Goal: Task Accomplishment & Management: Manage account settings

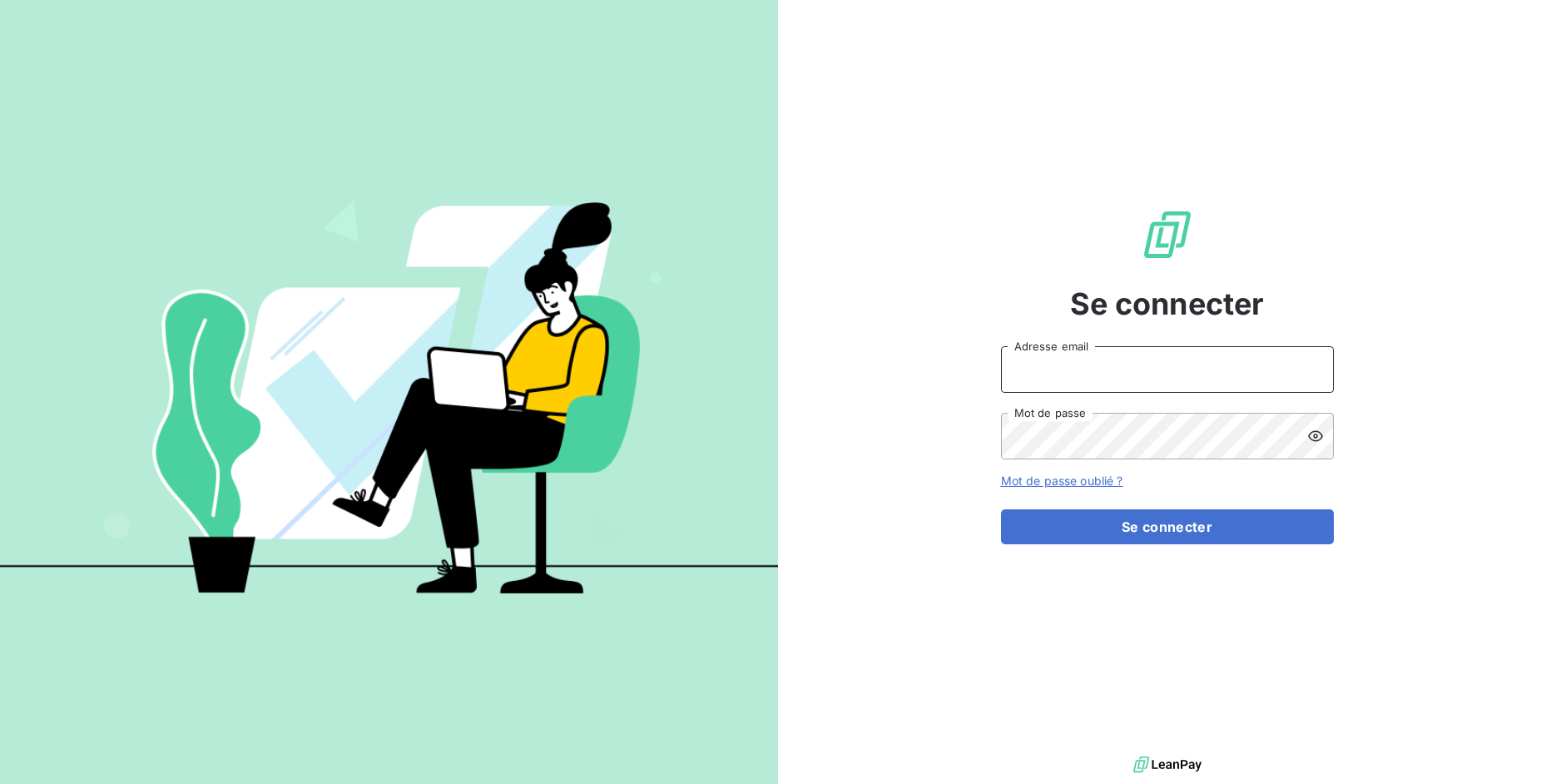
click at [1077, 373] on input "Adresse email" at bounding box center [1168, 370] width 333 height 47
drag, startPoint x: 1061, startPoint y: 372, endPoint x: 1138, endPoint y: 363, distance: 77.5
click at [1138, 363] on input "admin@3dcelo" at bounding box center [1168, 370] width 333 height 47
type input "admin@pesmetal"
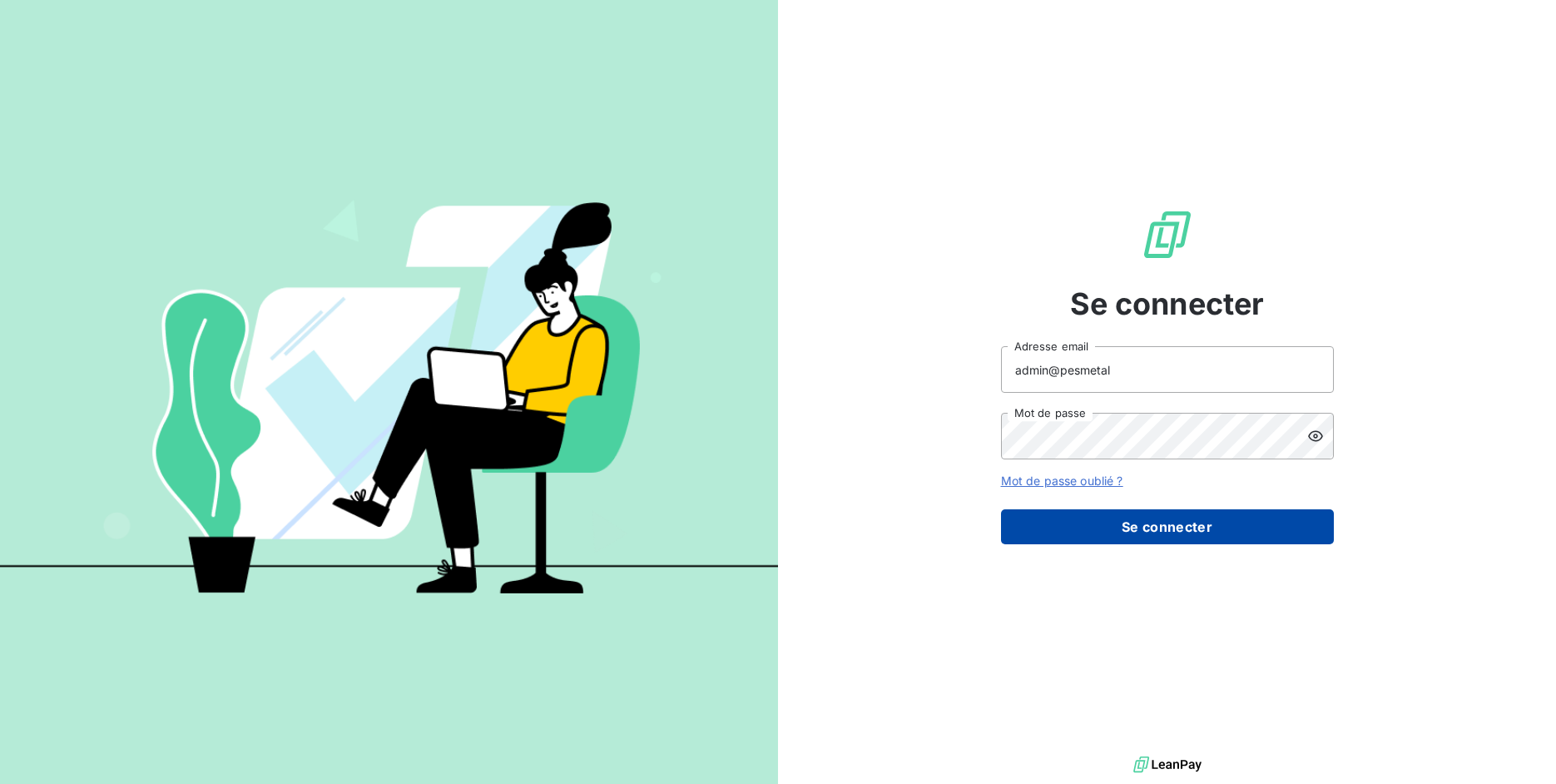
click at [1123, 537] on button "Se connecter" at bounding box center [1168, 526] width 333 height 35
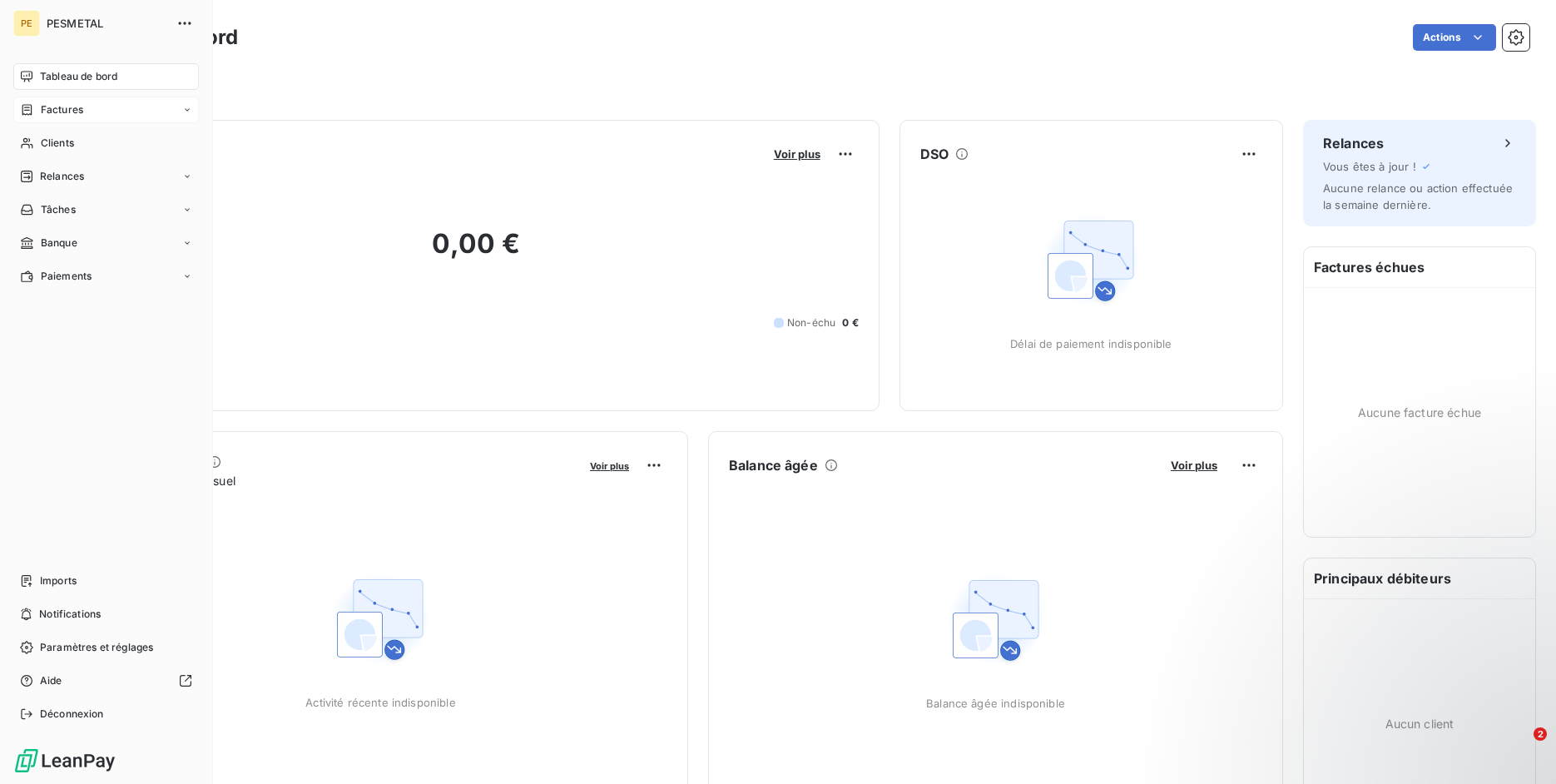
click at [78, 110] on span "Factures" at bounding box center [62, 110] width 42 height 15
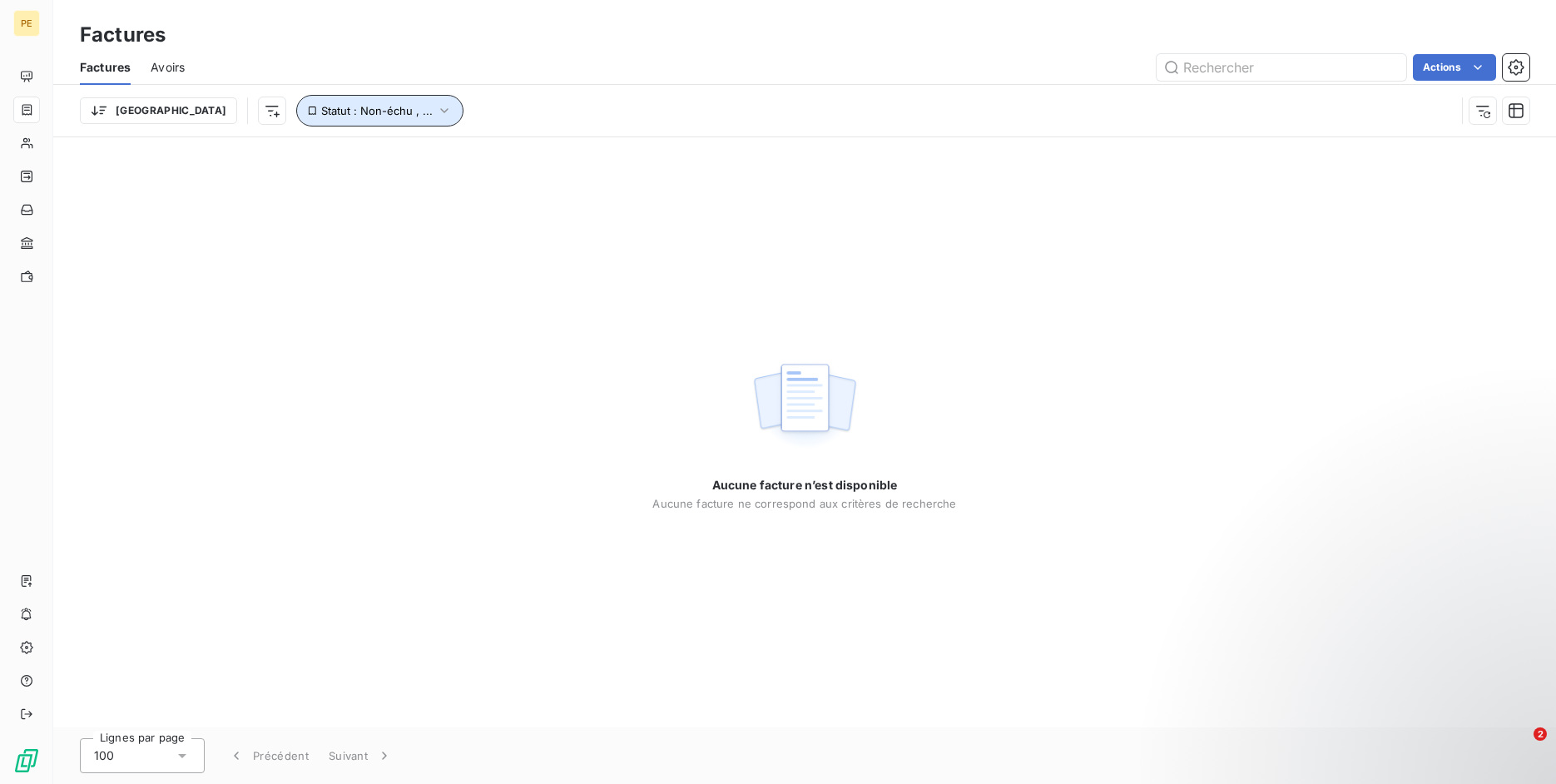
click at [322, 102] on button "Statut : Non-échu , ..." at bounding box center [379, 111] width 167 height 32
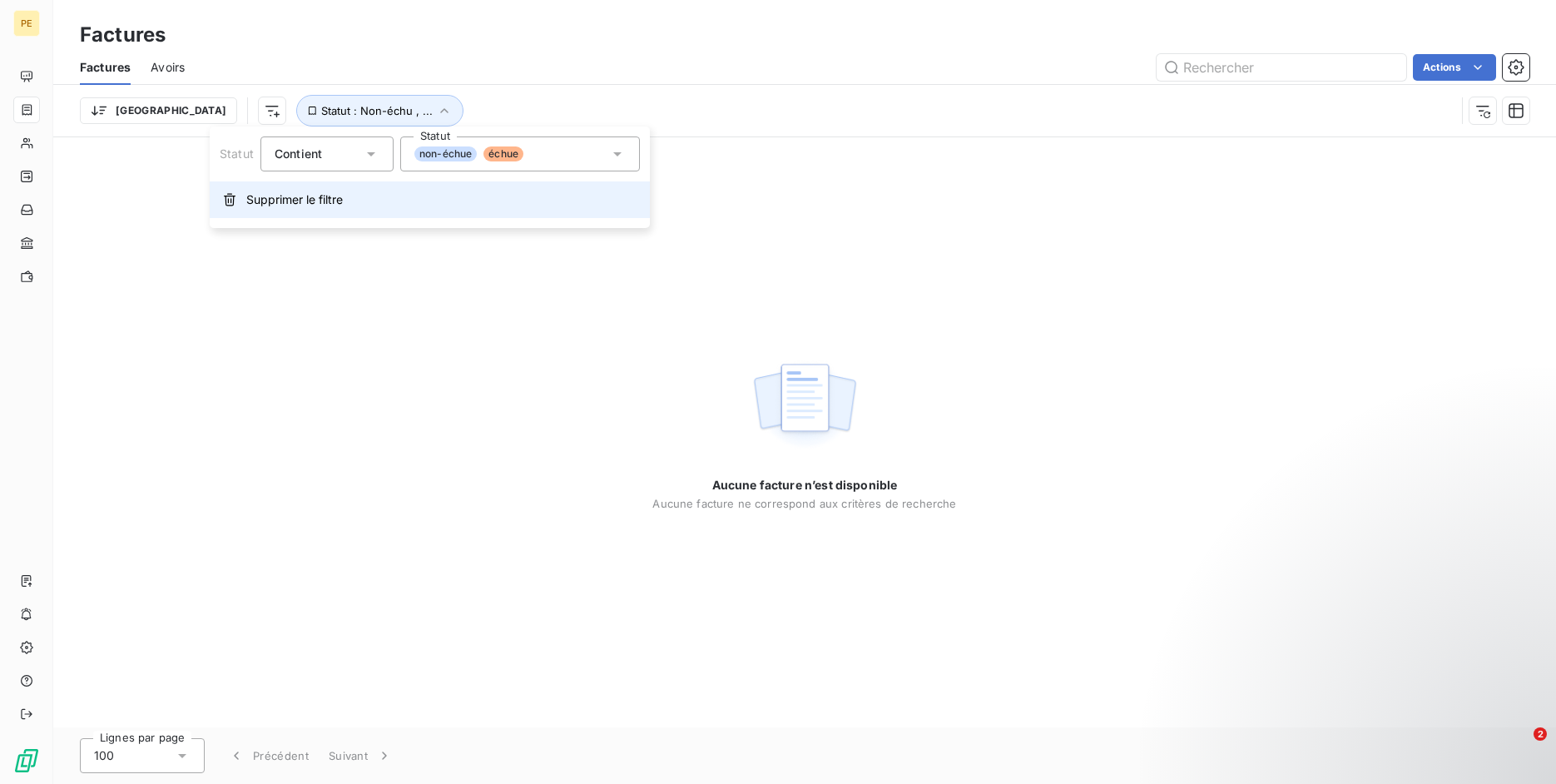
click at [296, 201] on span "Supprimer le filtre" at bounding box center [294, 200] width 96 height 17
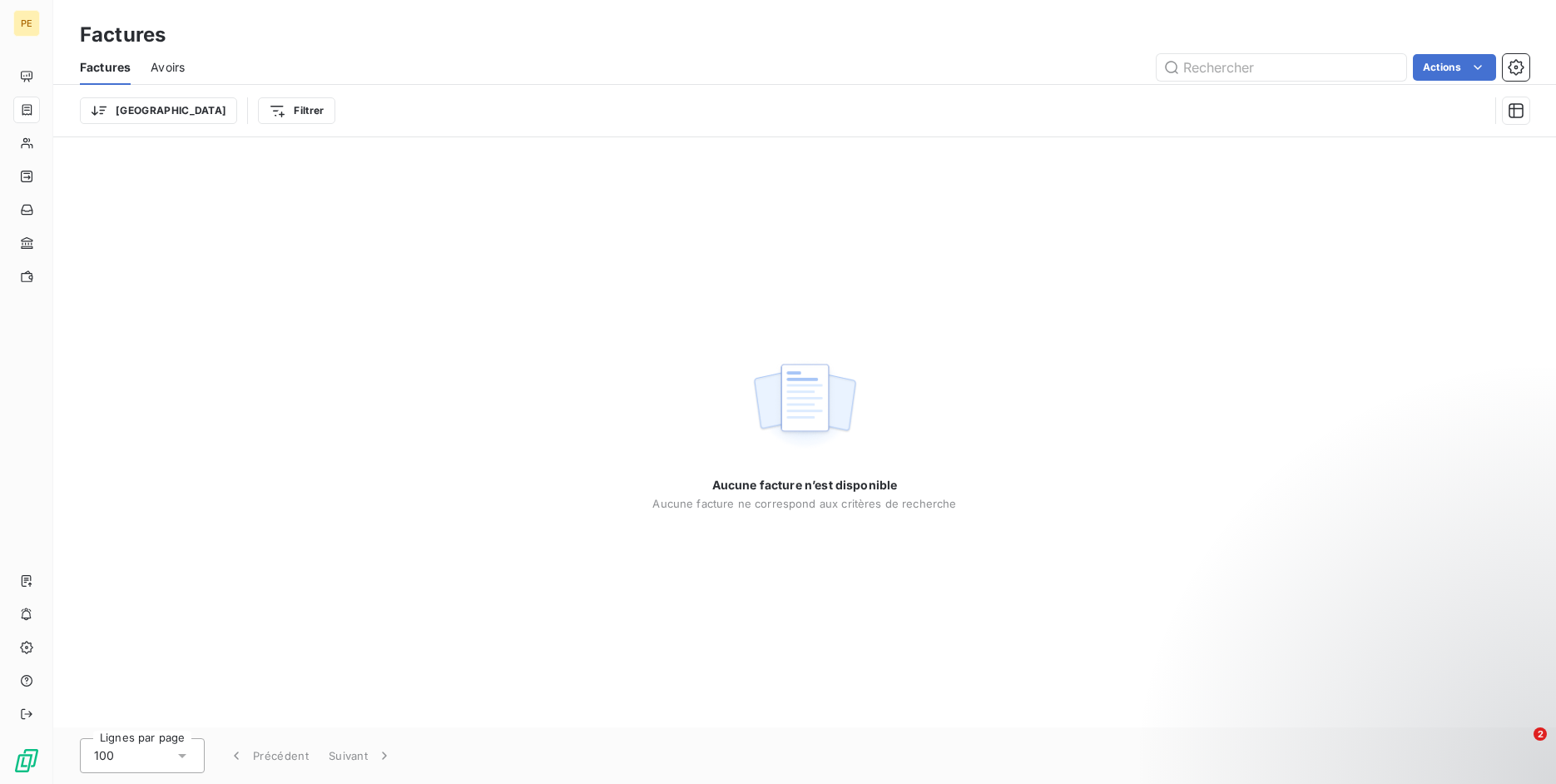
click at [178, 77] on div "Avoirs" at bounding box center [167, 67] width 35 height 35
click at [98, 73] on span "Factures" at bounding box center [105, 67] width 49 height 17
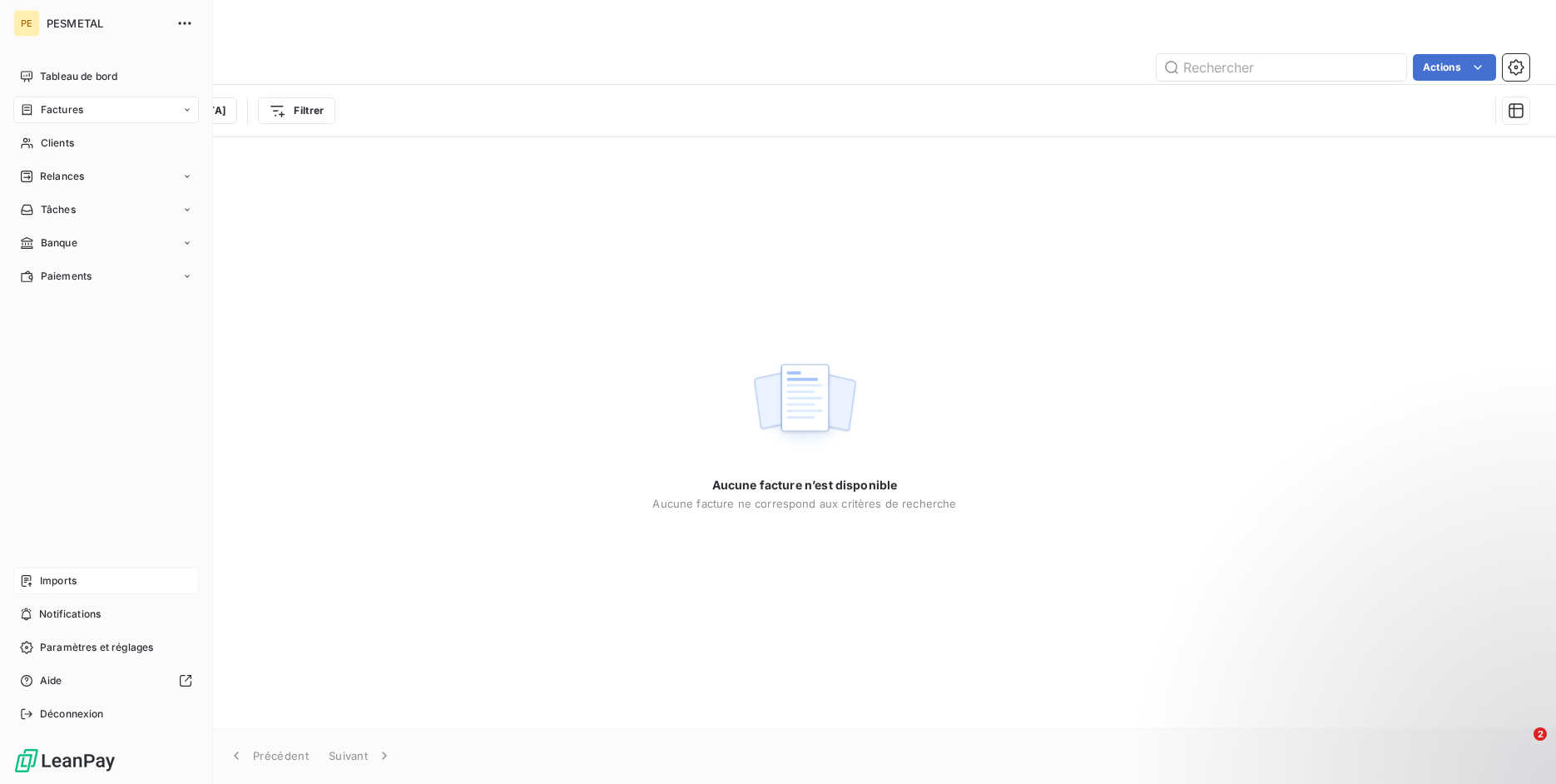
click at [36, 579] on div "Imports" at bounding box center [105, 581] width 186 height 27
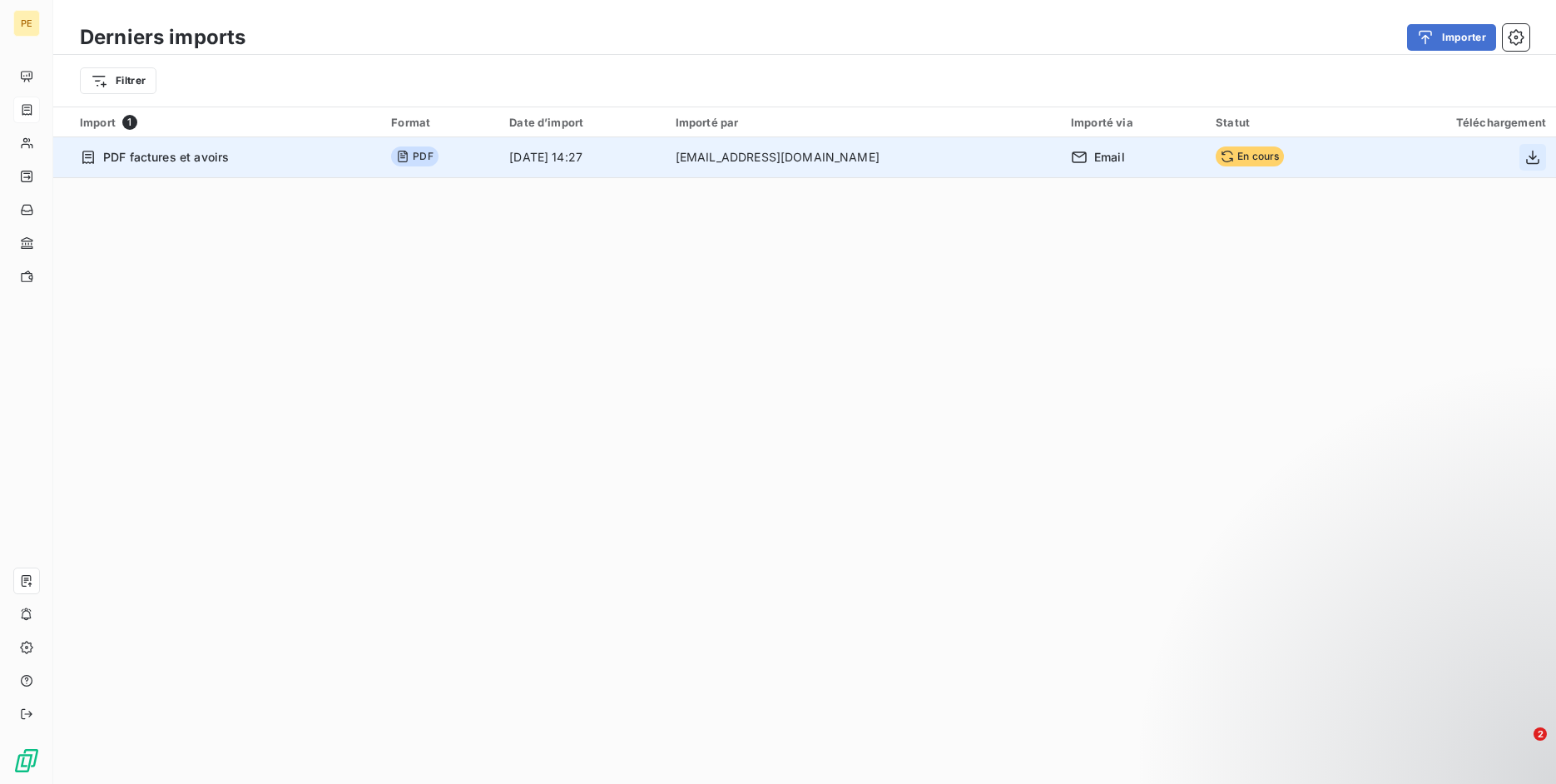
click at [1526, 159] on icon "button" at bounding box center [1533, 157] width 13 height 14
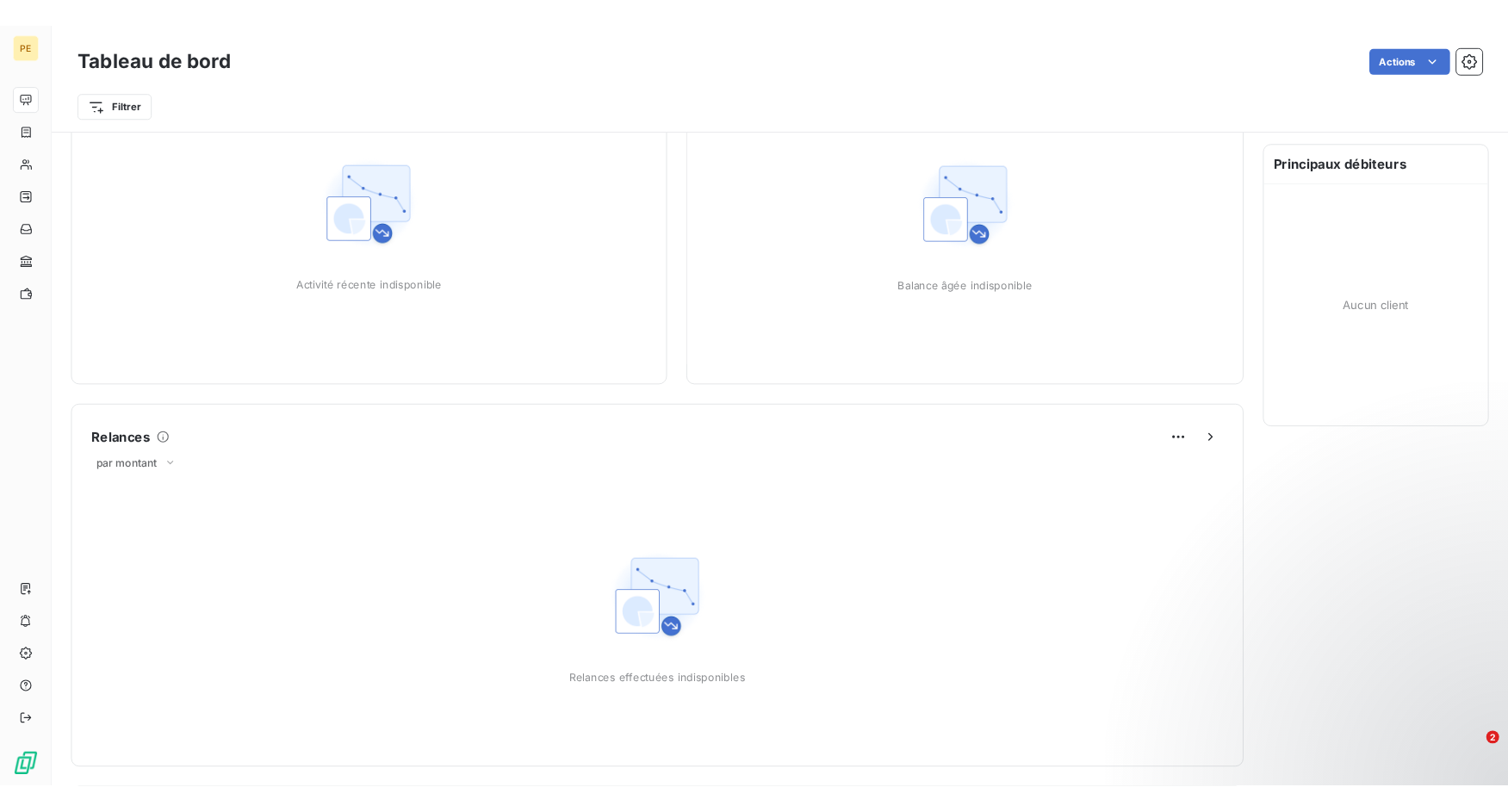
scroll to position [140, 0]
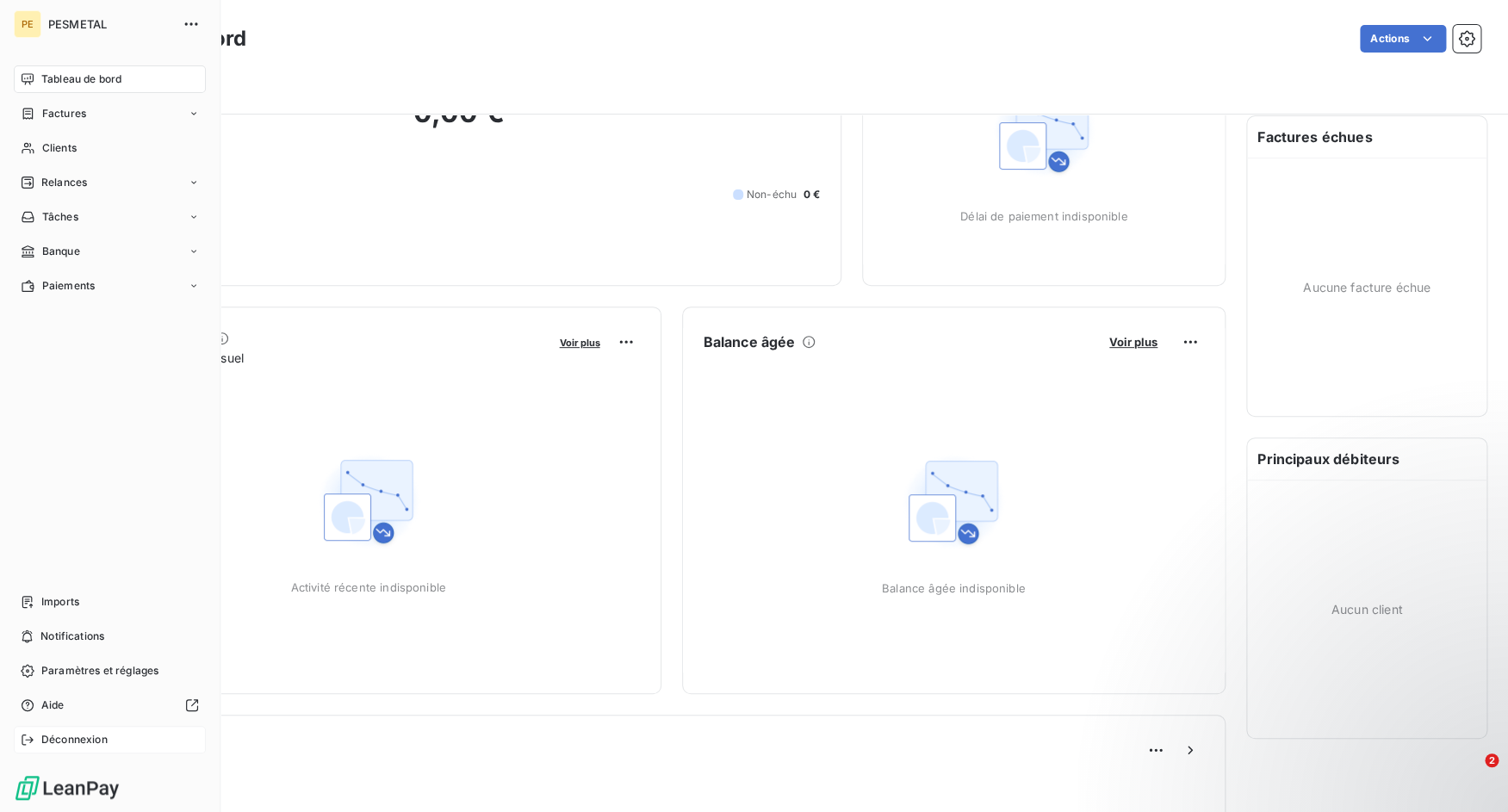
click at [31, 739] on icon at bounding box center [27, 740] width 14 height 14
